Goal: Communication & Community: Ask a question

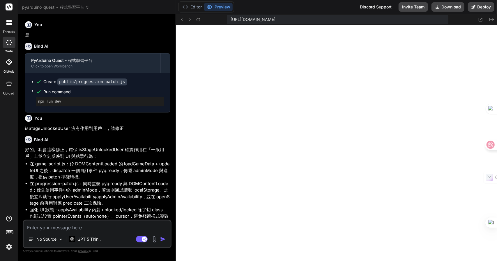
scroll to position [483, 0]
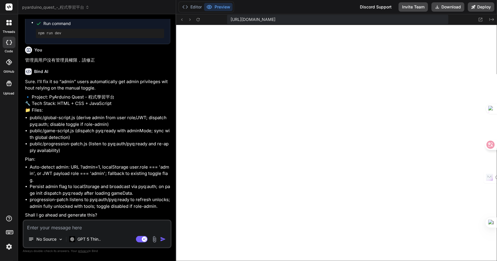
type textarea "日"
type textarea "x"
type textarea "日一"
type textarea "x"
type textarea "日一卜"
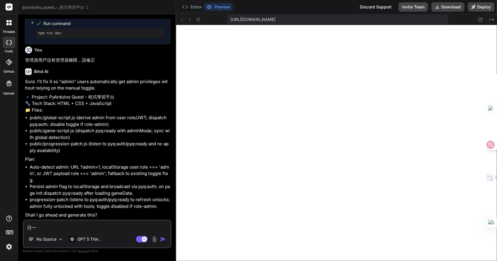
type textarea "x"
type textarea "日一卜人"
type textarea "x"
type textarea "是"
type textarea "x"
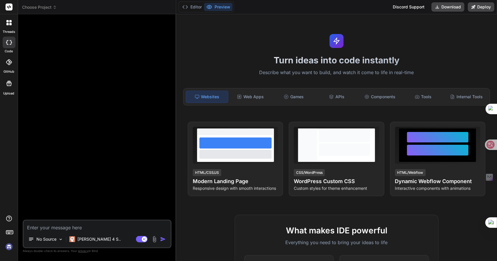
scroll to position [510, 0]
type textarea "x"
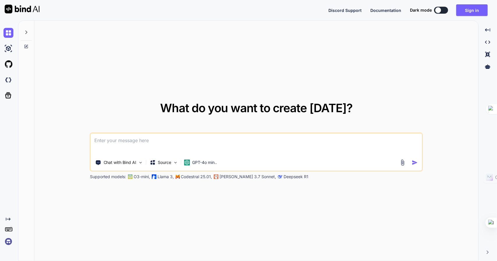
type textarea "x"
click at [481, 9] on button "Sign in" at bounding box center [471, 10] width 31 height 12
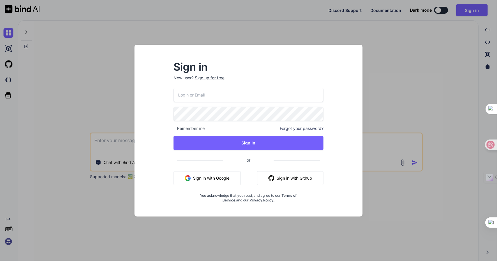
type input "adam300410wu@hotmail.com"
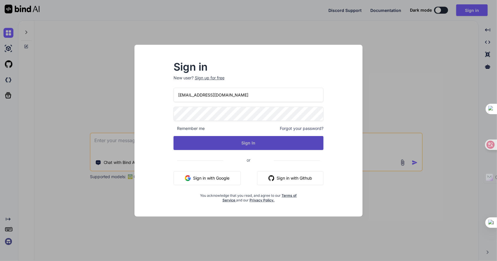
click at [242, 139] on button "Sign In" at bounding box center [248, 143] width 150 height 14
click at [229, 141] on button "Sign In" at bounding box center [248, 143] width 150 height 14
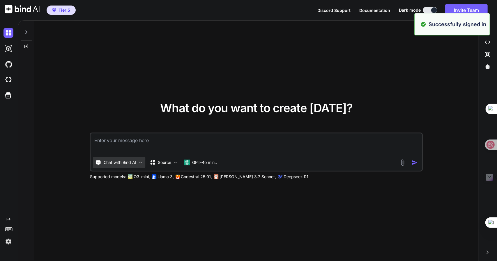
click at [134, 165] on p "Chat with Bind AI" at bounding box center [120, 163] width 33 height 6
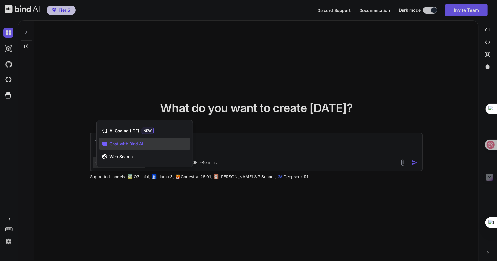
click at [125, 75] on div at bounding box center [248, 130] width 497 height 261
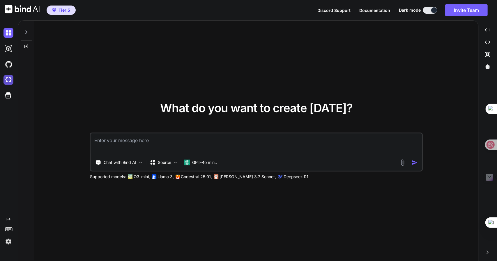
click at [10, 79] on img at bounding box center [8, 80] width 10 height 10
type textarea "x"
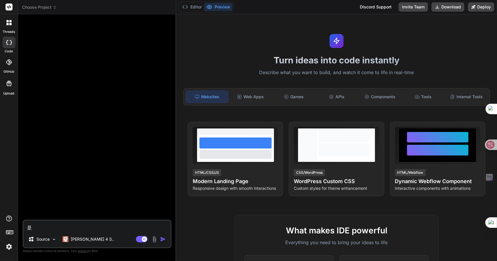
type textarea "x"
